Goal: Task Accomplishment & Management: Manage account settings

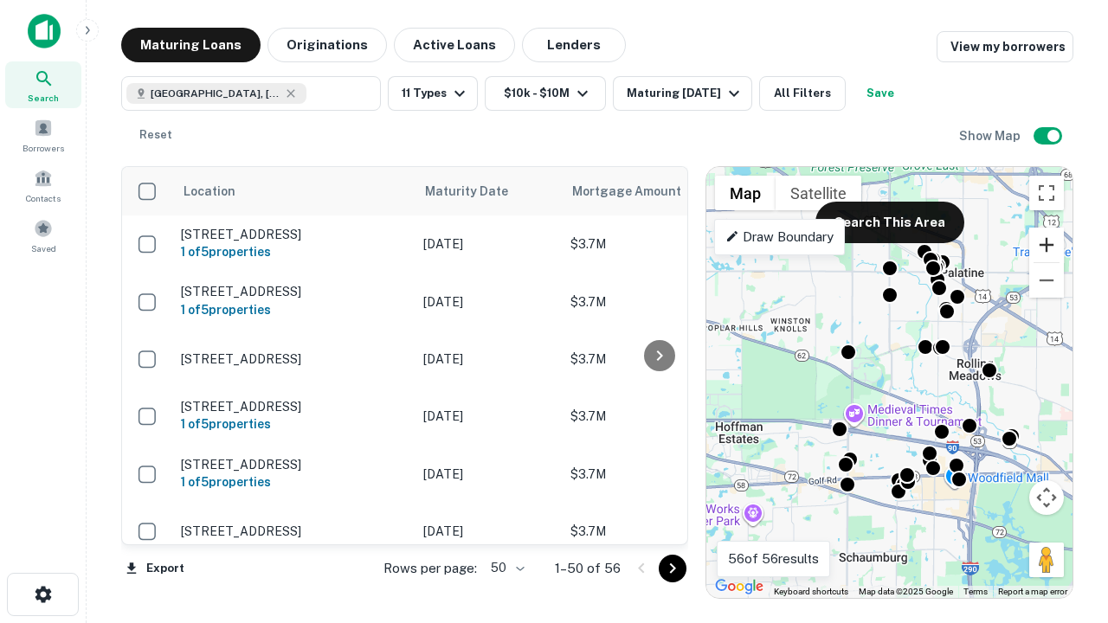
click at [1046, 245] on button "Zoom in" at bounding box center [1046, 245] width 35 height 35
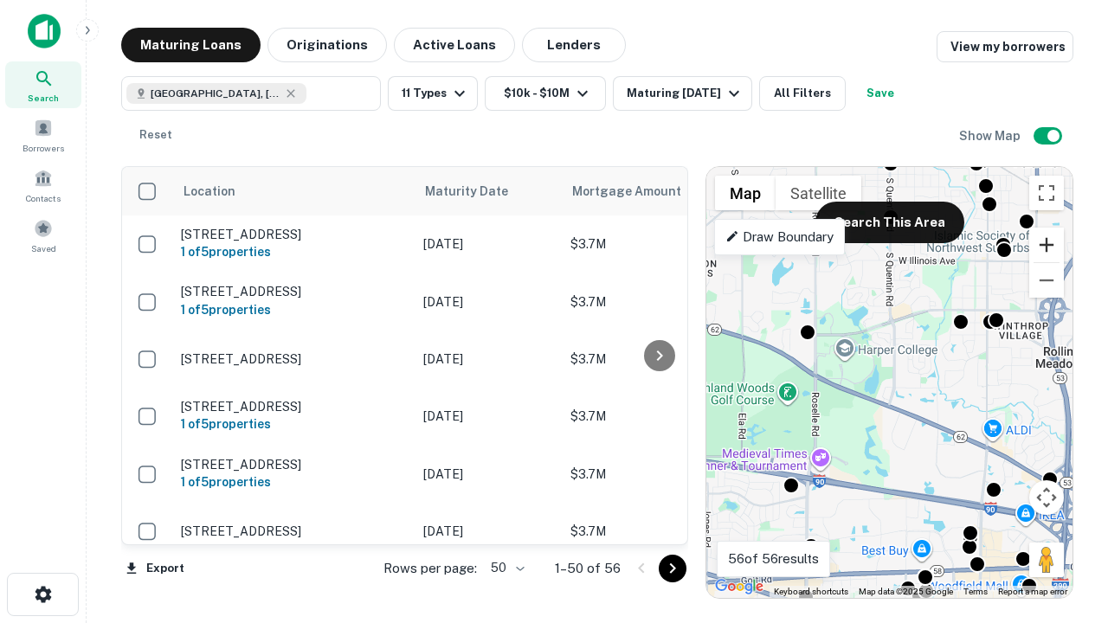
click at [1046, 245] on button "Zoom in" at bounding box center [1046, 245] width 35 height 35
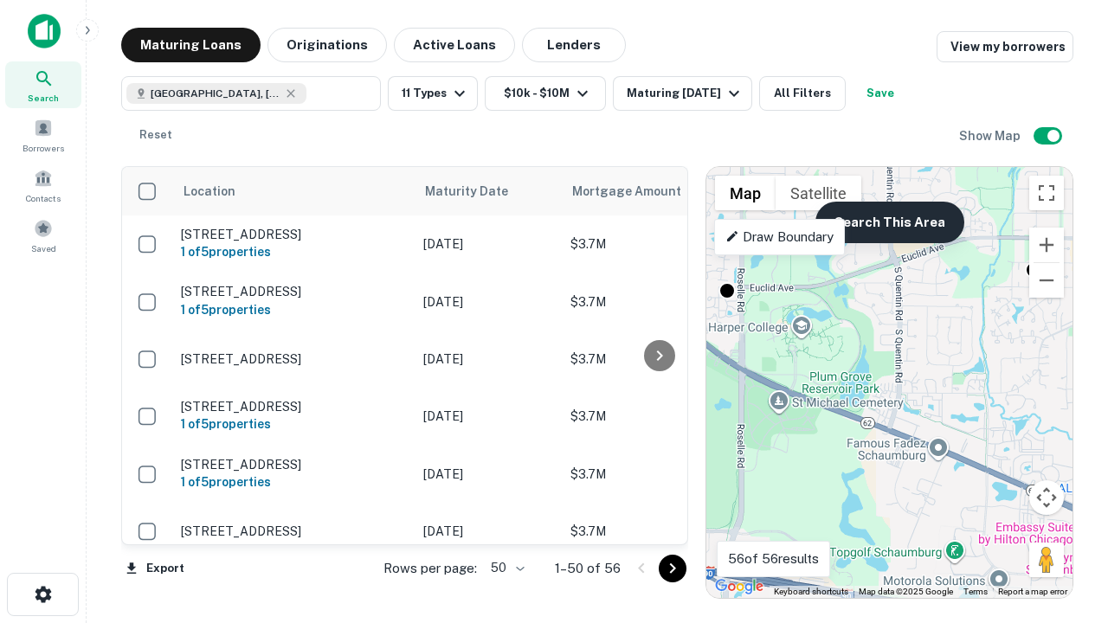
click at [889, 222] on button "Search This Area" at bounding box center [889, 223] width 149 height 42
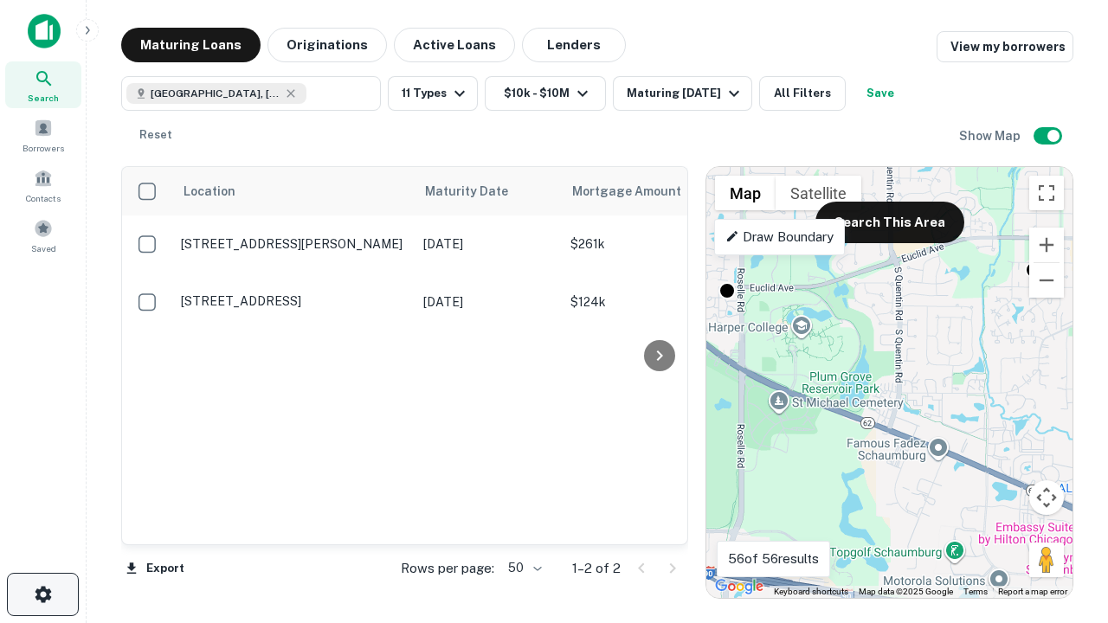
click at [42, 595] on icon "button" at bounding box center [43, 594] width 21 height 21
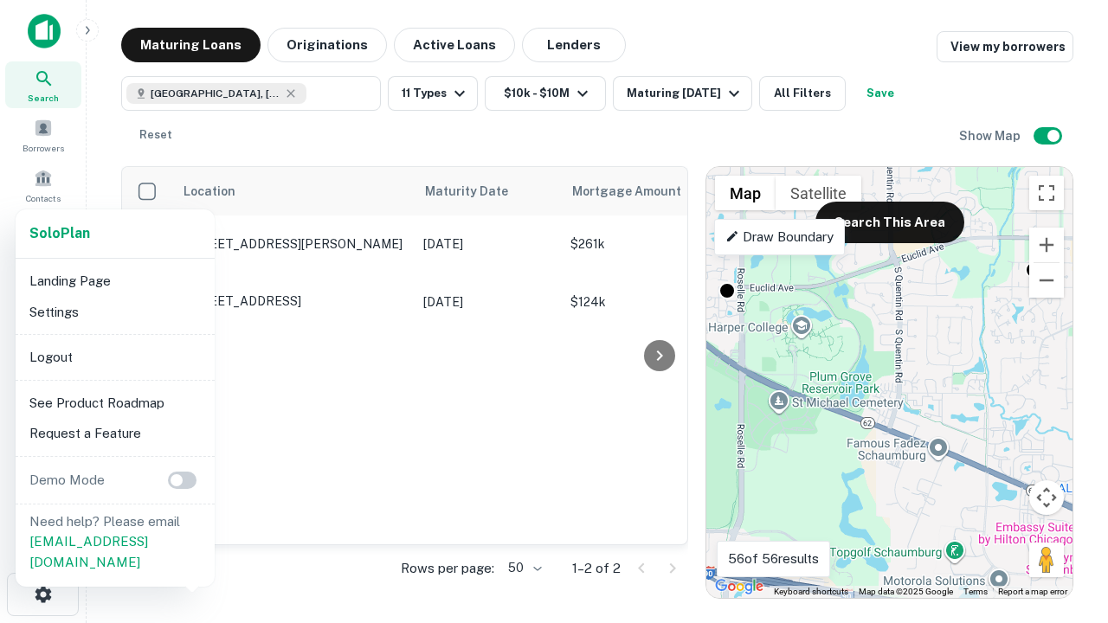
click at [114, 357] on li "Logout" at bounding box center [114, 357] width 185 height 31
